Goal: Task Accomplishment & Management: Manage account settings

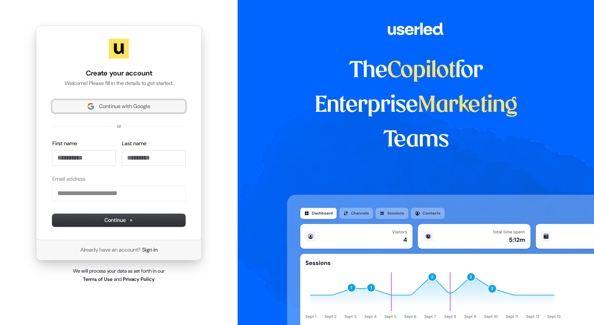
click at [143, 106] on span "Continue with Google" at bounding box center [124, 106] width 51 height 7
type input "**********"
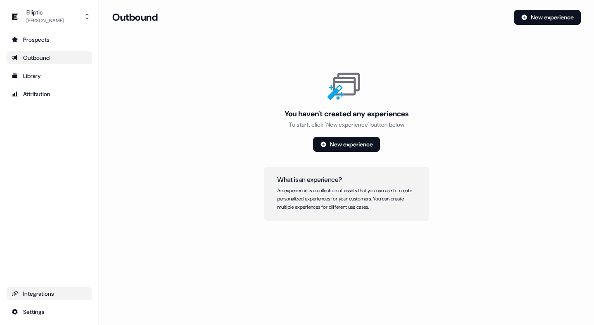
click at [47, 296] on div "Integrations" at bounding box center [50, 294] width 76 height 8
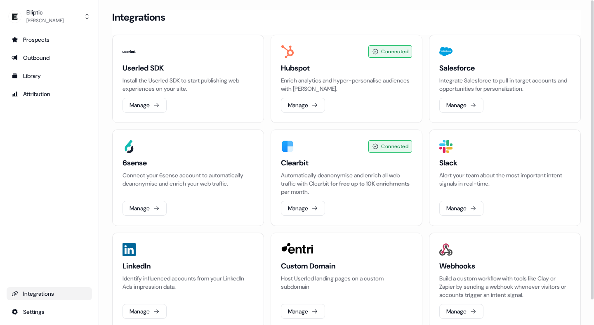
scroll to position [27, 0]
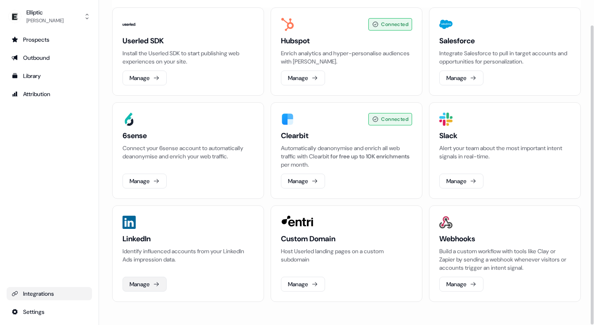
click at [141, 278] on button "Manage" at bounding box center [145, 284] width 44 height 15
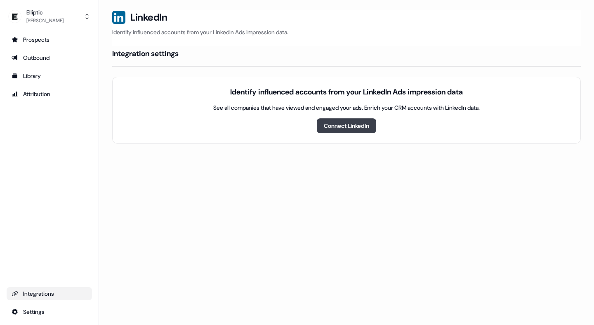
click at [353, 123] on button "Connect LinkedIn" at bounding box center [346, 125] width 59 height 15
click at [353, 124] on button "Manage Campaigns" at bounding box center [346, 125] width 74 height 15
click at [284, 135] on div "Identify influenced accounts from your LinkedIn Ads impression data See all com…" at bounding box center [346, 110] width 469 height 67
click at [36, 294] on div "Integrations" at bounding box center [50, 294] width 76 height 8
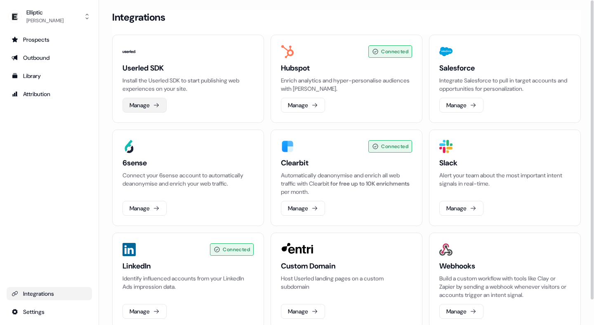
click at [151, 102] on button "Manage" at bounding box center [145, 105] width 44 height 15
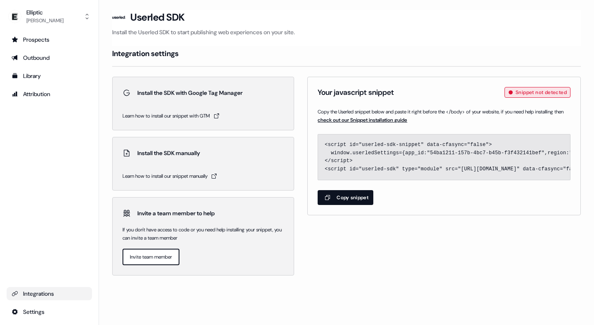
click at [356, 197] on button "Copy snippet" at bounding box center [346, 197] width 56 height 15
drag, startPoint x: 565, startPoint y: 94, endPoint x: 504, endPoint y: 94, distance: 60.7
click at [505, 94] on span "Snippet not detected" at bounding box center [538, 92] width 66 height 11
click at [31, 17] on div "[PERSON_NAME]" at bounding box center [44, 21] width 37 height 8
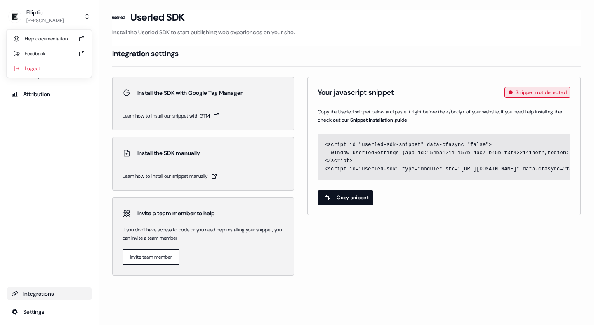
click at [46, 115] on div "Elliptic [PERSON_NAME] Help documentation Feedback Logout Prospects Outbound Li…" at bounding box center [49, 162] width 99 height 325
click at [35, 61] on div "Outbound" at bounding box center [50, 58] width 76 height 8
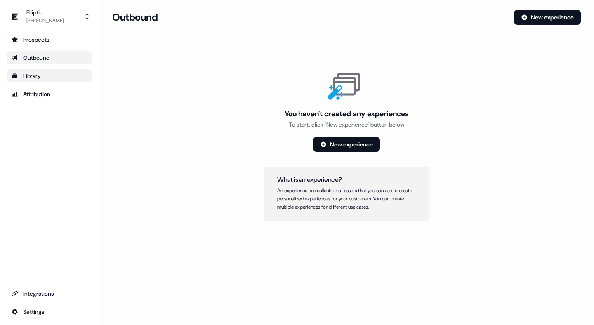
click at [31, 76] on div "Library" at bounding box center [50, 76] width 76 height 8
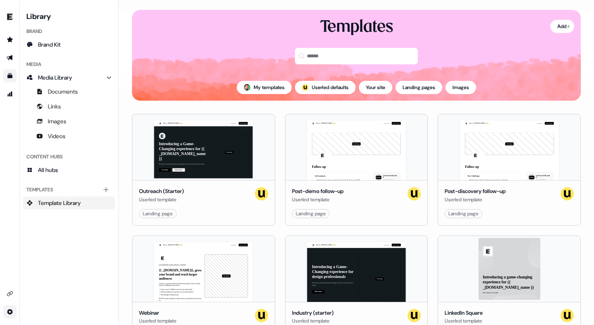
click at [11, 305] on html "For the best experience switch devices to a bigger screen. Go to [DOMAIN_NAME] …" at bounding box center [297, 162] width 594 height 325
click at [40, 298] on div "Team" at bounding box center [57, 297] width 66 height 13
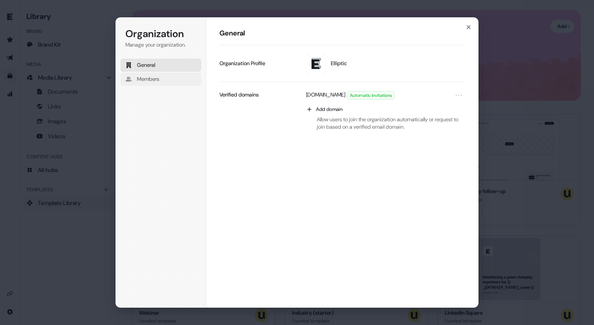
click at [159, 82] on span "Members" at bounding box center [148, 79] width 22 height 7
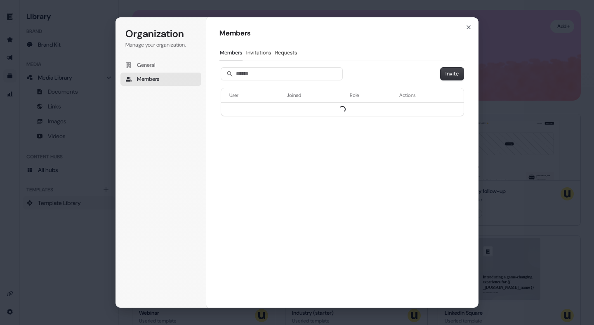
click at [159, 82] on span "Members" at bounding box center [148, 79] width 22 height 7
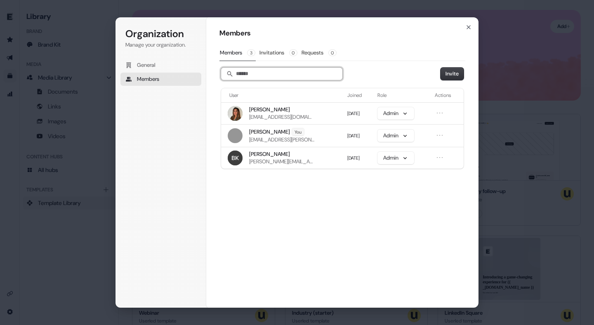
click at [294, 80] on input "Search" at bounding box center [281, 74] width 121 height 12
click at [317, 189] on div "Members Members 3 Invitations 0 Requests 0 Invite User Joined Role Actions [PER…" at bounding box center [342, 162] width 272 height 291
click at [409, 140] on button "Admin" at bounding box center [396, 136] width 37 height 12
click at [294, 221] on div "Members Members 3 Invitations 0 Requests 0 Invite User Joined Role Actions [PER…" at bounding box center [342, 162] width 272 height 291
click at [470, 27] on icon "button" at bounding box center [468, 27] width 7 height 7
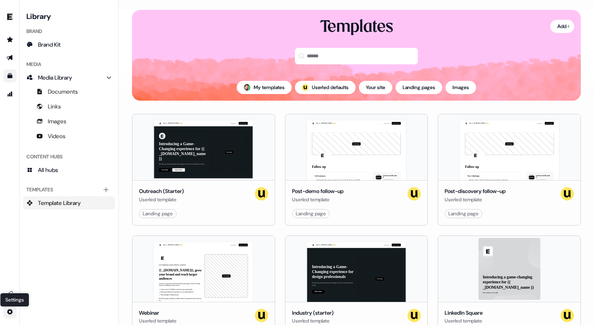
click at [6, 313] on html "For the best experience switch devices to a bigger screen. Go to [DOMAIN_NAME] …" at bounding box center [297, 162] width 594 height 325
click at [7, 294] on html "For the best experience switch devices to a bigger screen. Go to [DOMAIN_NAME] …" at bounding box center [297, 162] width 594 height 325
click at [7, 294] on icon "Go to integrations" at bounding box center [10, 293] width 6 height 5
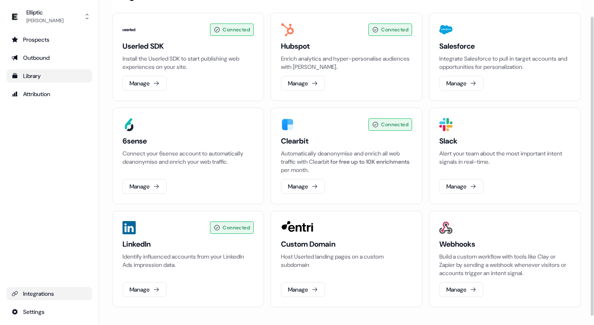
scroll to position [24, 0]
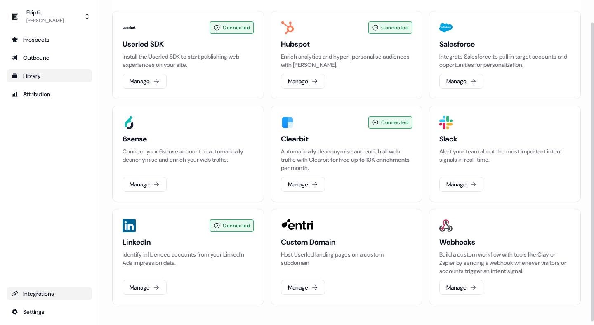
click at [337, 253] on p "Host Userled landing pages on a custom subdomain" at bounding box center [346, 258] width 131 height 17
click at [305, 284] on button "Manage" at bounding box center [303, 287] width 44 height 15
